Goal: Find specific page/section: Find specific page/section

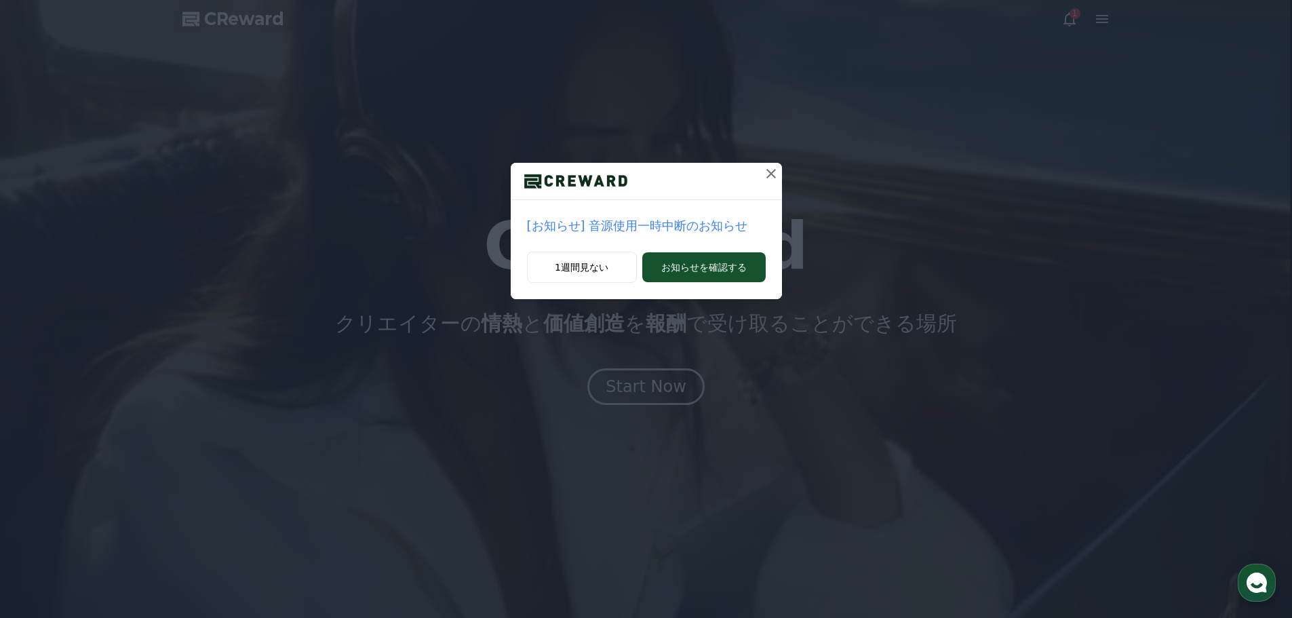
click at [767, 174] on icon at bounding box center [771, 173] width 16 height 16
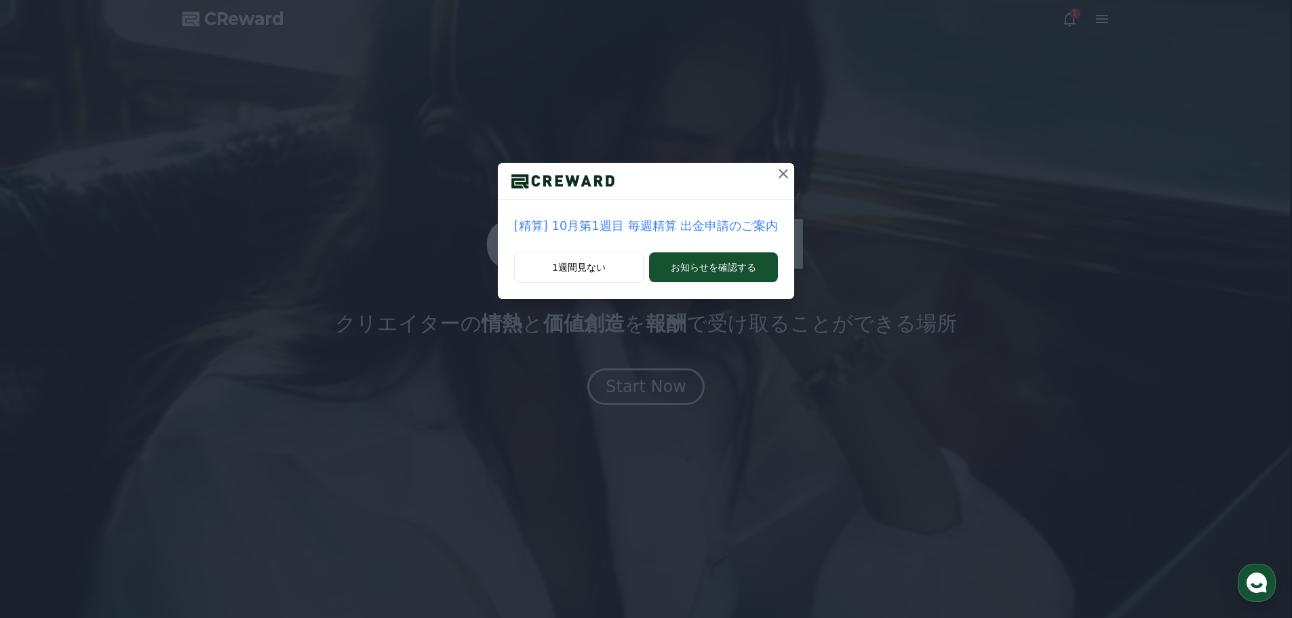
click at [775, 173] on icon at bounding box center [783, 173] width 16 height 16
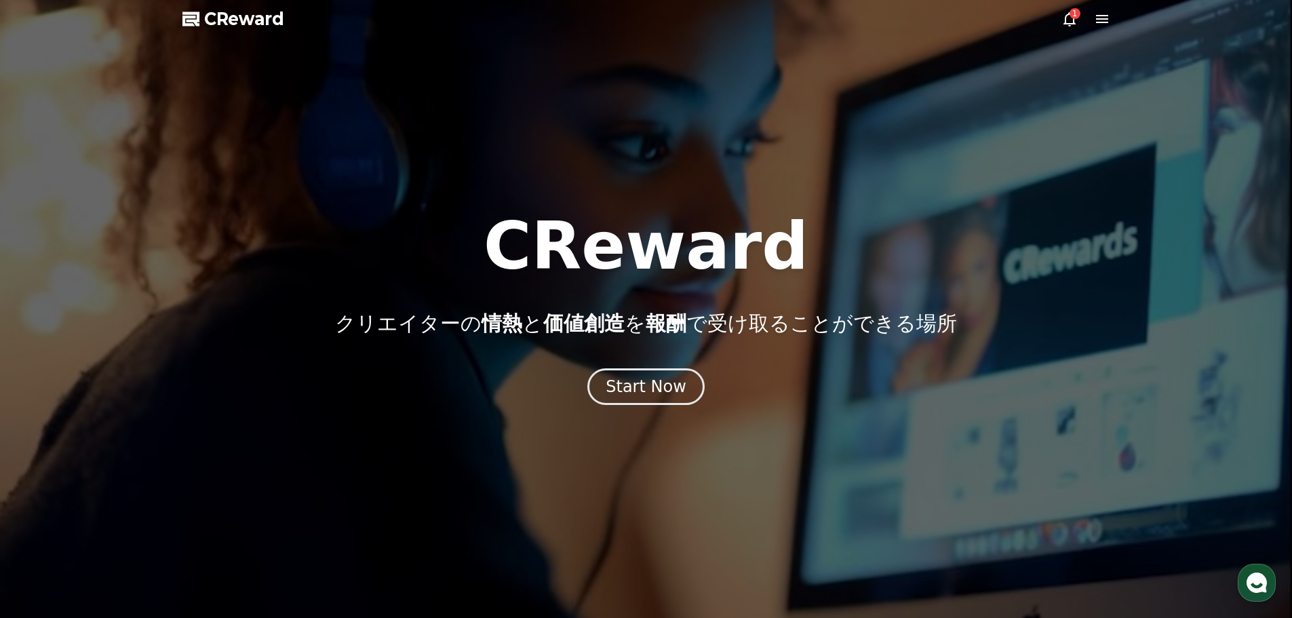
click at [1074, 22] on icon at bounding box center [1069, 19] width 12 height 14
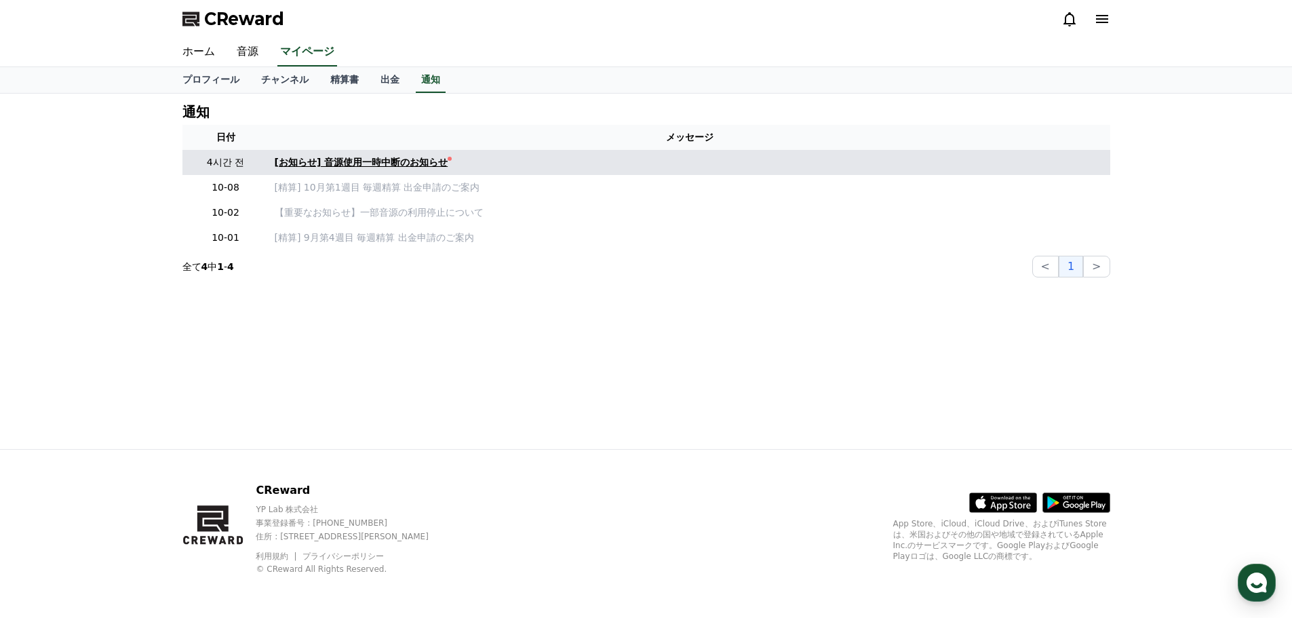
click at [374, 158] on div "[お知らせ] 音源使用一時中断のお知らせ" at bounding box center [362, 162] width 174 height 14
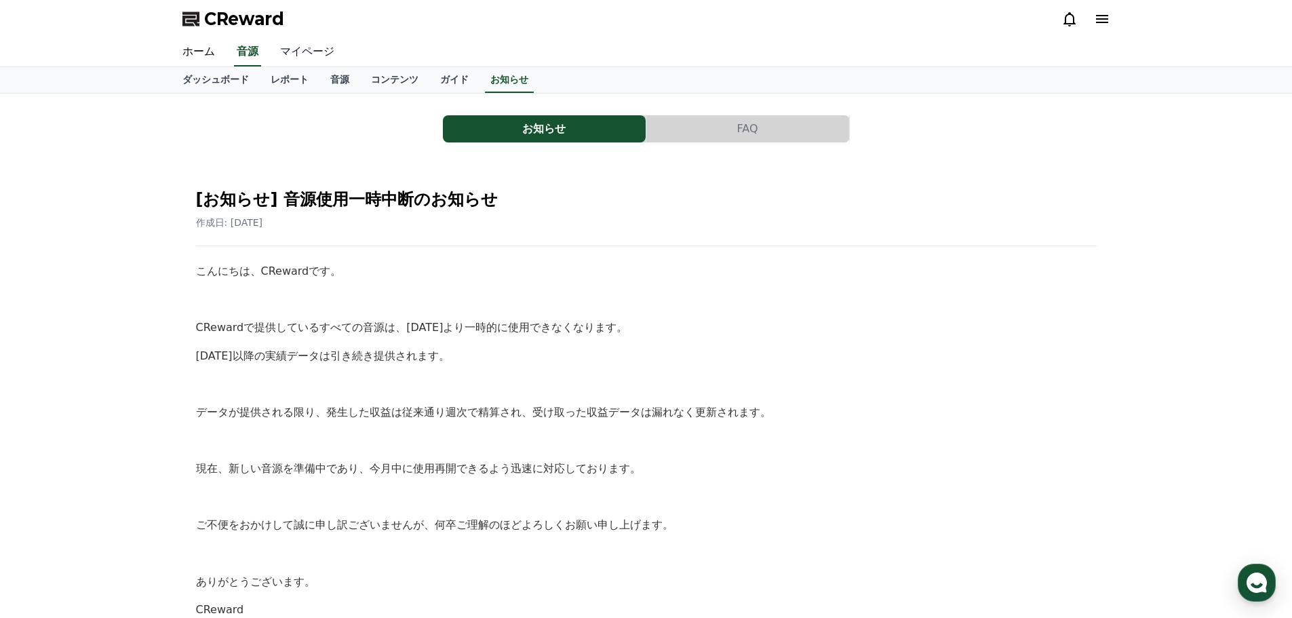
click at [286, 49] on link "マイページ" at bounding box center [307, 52] width 76 height 28
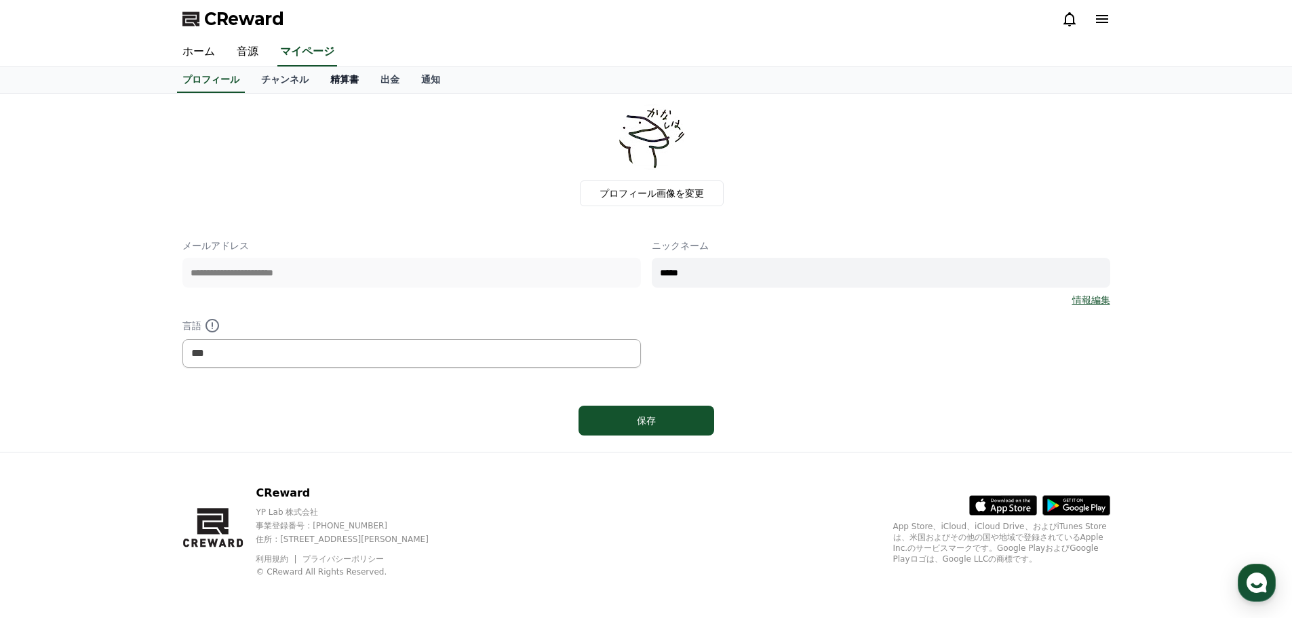
click at [319, 79] on link "精算書" at bounding box center [344, 80] width 50 height 26
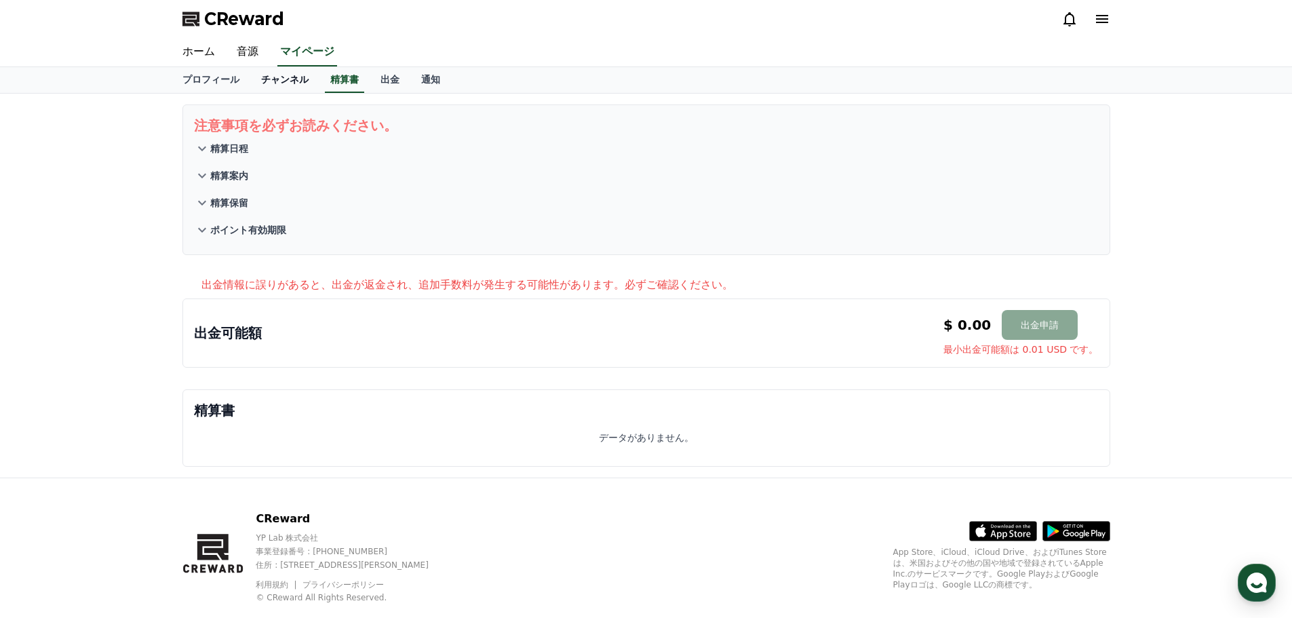
click at [250, 78] on link "チャンネル" at bounding box center [284, 80] width 69 height 26
